Goal: Task Accomplishment & Management: Manage account settings

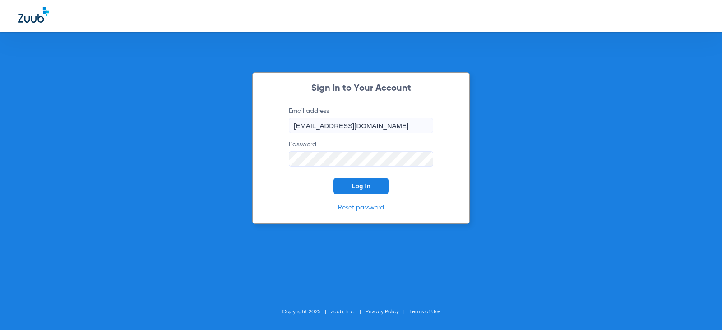
click at [352, 186] on span "Log In" at bounding box center [360, 185] width 19 height 7
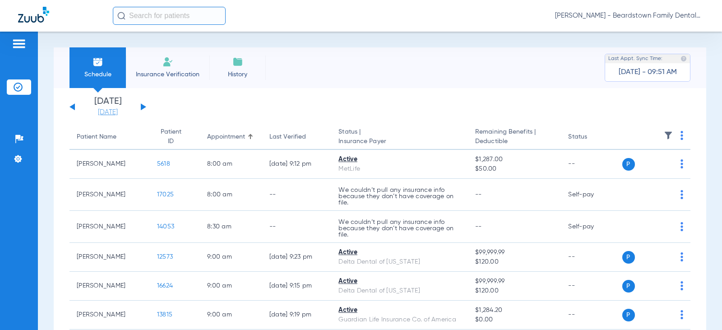
click at [95, 112] on link "[DATE]" at bounding box center [108, 112] width 54 height 9
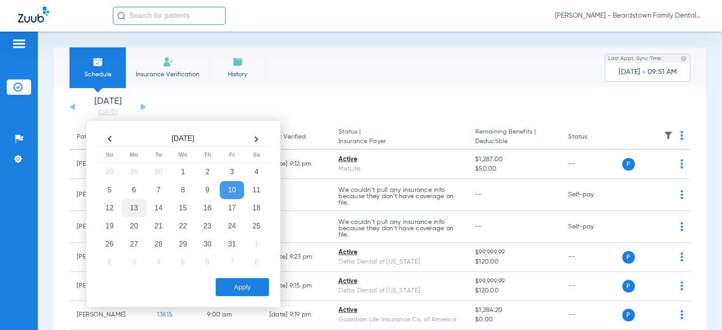
click at [137, 204] on td "13" at bounding box center [134, 208] width 24 height 18
click at [235, 283] on button "Apply" at bounding box center [242, 287] width 53 height 18
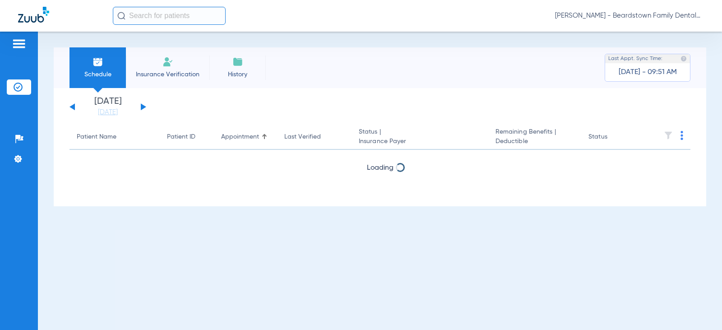
click at [670, 134] on th at bounding box center [666, 136] width 48 height 25
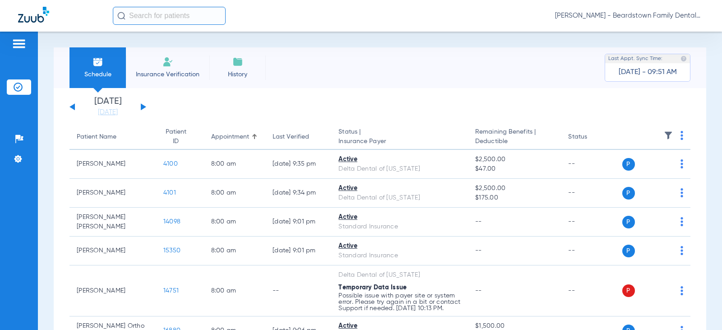
click at [664, 134] on img at bounding box center [668, 135] width 9 height 9
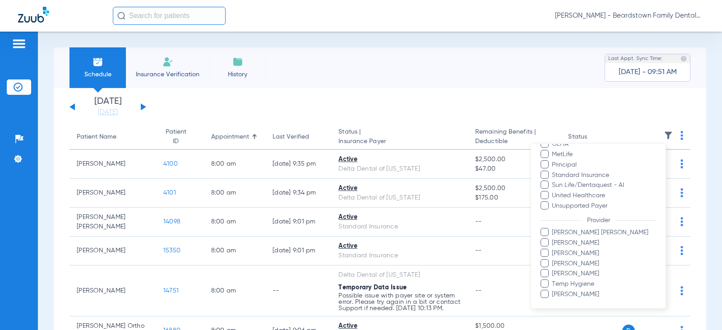
scroll to position [236, 0]
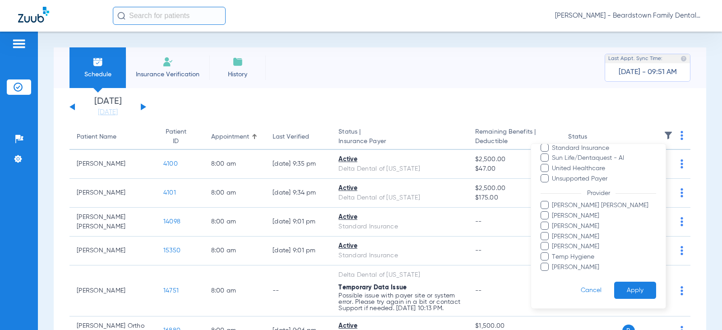
click at [578, 216] on span "[PERSON_NAME]" at bounding box center [603, 215] width 105 height 9
click at [553, 222] on input "[PERSON_NAME]" at bounding box center [553, 222] width 0 height 0
click at [623, 290] on button "Apply" at bounding box center [635, 290] width 42 height 18
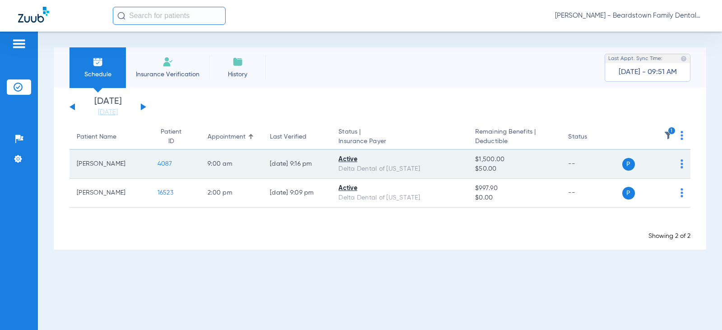
click at [90, 166] on td "[PERSON_NAME]" at bounding box center [109, 164] width 81 height 29
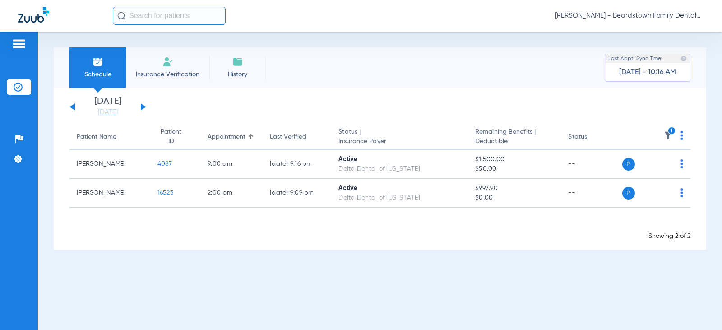
click at [142, 108] on button at bounding box center [143, 106] width 5 height 7
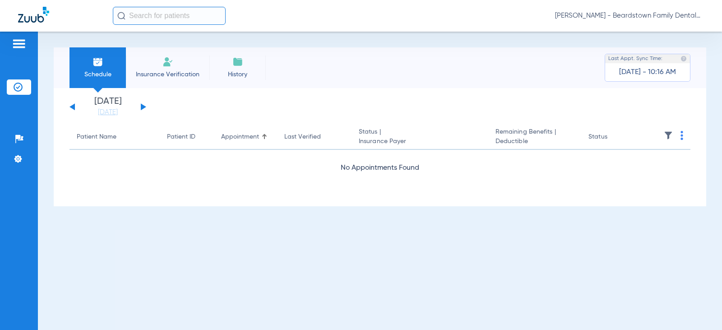
click at [667, 135] on img at bounding box center [668, 135] width 9 height 9
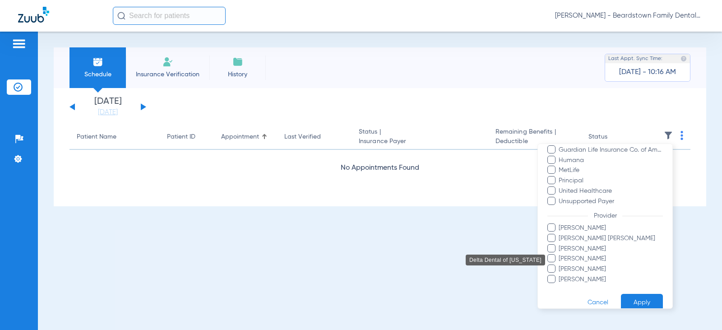
scroll to position [226, 0]
click at [576, 228] on span "[PERSON_NAME]" at bounding box center [610, 225] width 105 height 9
click at [560, 232] on input "[PERSON_NAME]" at bounding box center [560, 232] width 0 height 0
click at [636, 301] on button "Apply" at bounding box center [642, 301] width 42 height 18
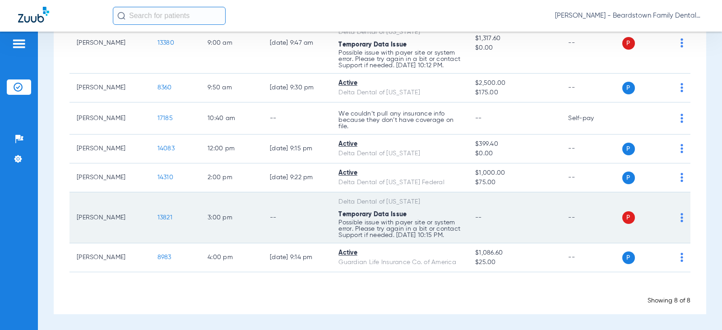
scroll to position [181, 0]
